Goal: Check status: Check status

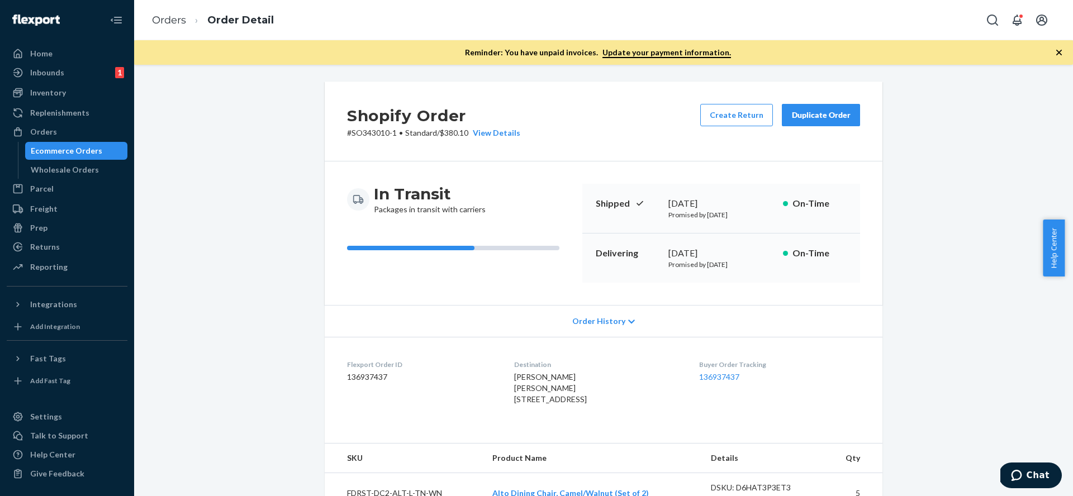
click at [74, 150] on div "Ecommerce Orders" at bounding box center [67, 150] width 72 height 11
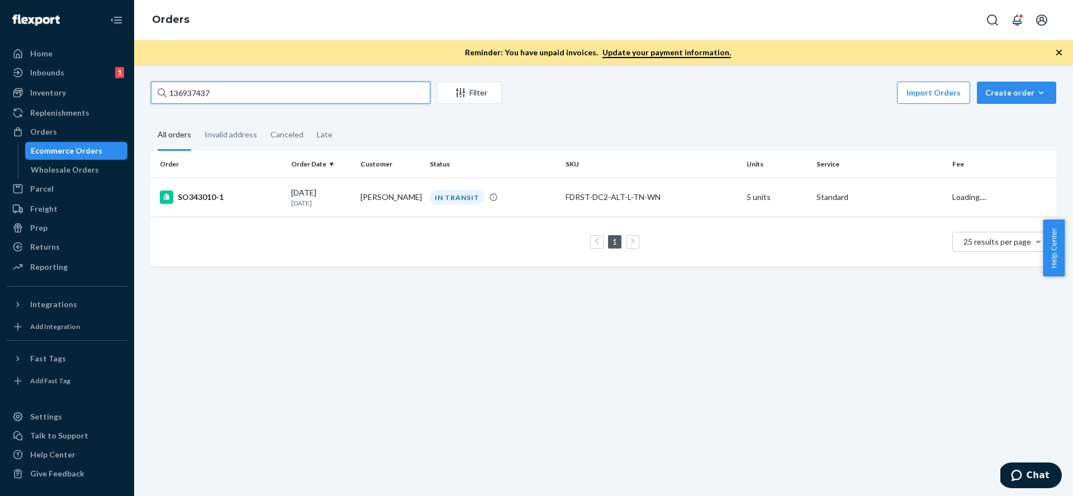
click at [303, 91] on input "136937437" at bounding box center [291, 93] width 280 height 22
paste input "60601"
type input "136606017"
click at [205, 200] on div "SO340610-1" at bounding box center [221, 197] width 122 height 13
